Goal: Information Seeking & Learning: Learn about a topic

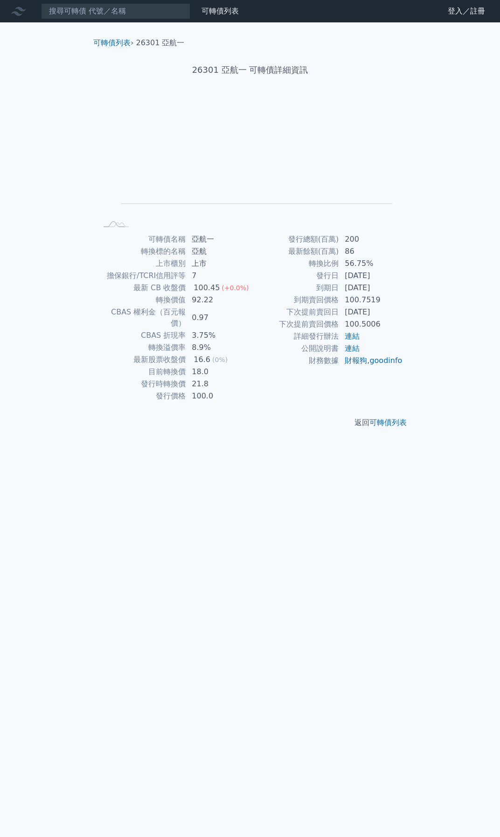
drag, startPoint x: 149, startPoint y: 239, endPoint x: 387, endPoint y: 286, distance: 242.0
click at [387, 286] on div "可轉債名稱 亞航一 轉換標的名稱 亞航 上市櫃別 上市 擔保銀行/TCRI信用評等 7 最新 CB 收盤價 100.45 (+0.0%) 轉換價值 92.22…" at bounding box center [250, 317] width 328 height 169
copy div "可轉債名稱 亞航一 轉換標的名稱 亞航 上市櫃別 上市 擔保銀行/TCRI信用評等 7 最新 CB 收盤價 100.45 (+0.0%) 轉換價值 92.22…"
drag, startPoint x: 149, startPoint y: 238, endPoint x: 385, endPoint y: 285, distance: 240.1
click at [385, 285] on div "可轉債名稱 亞航二 轉換標的名稱 亞航 上市櫃別 上市 擔保銀行/TCRI信用評等 7 最新 CB 收盤價 278.0 (0%) 轉換價值 256.29 CB…" at bounding box center [250, 317] width 328 height 169
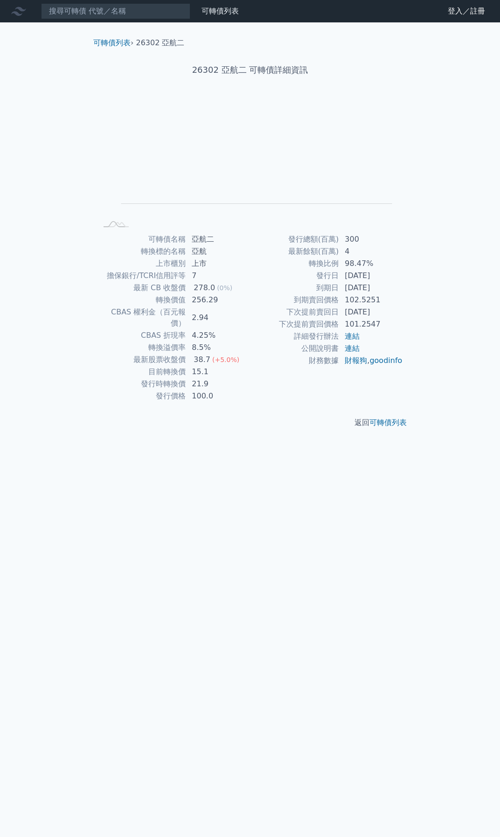
copy div "可轉債名稱 亞航二 轉換標的名稱 亞航 上市櫃別 上市 擔保銀行/TCRI信用評等 7 最新 CB 收盤價 278.0 (0%) 轉換價值 256.29 CB…"
